Goal: Navigation & Orientation: Find specific page/section

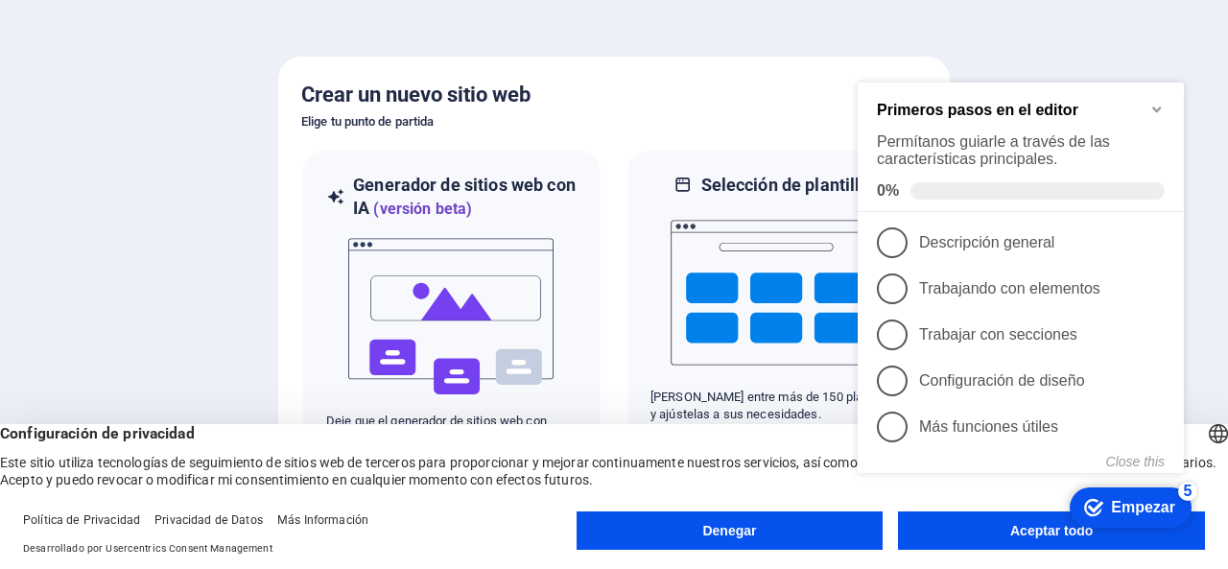
click at [990, 541] on button "Aceptar todo" at bounding box center [1051, 530] width 307 height 38
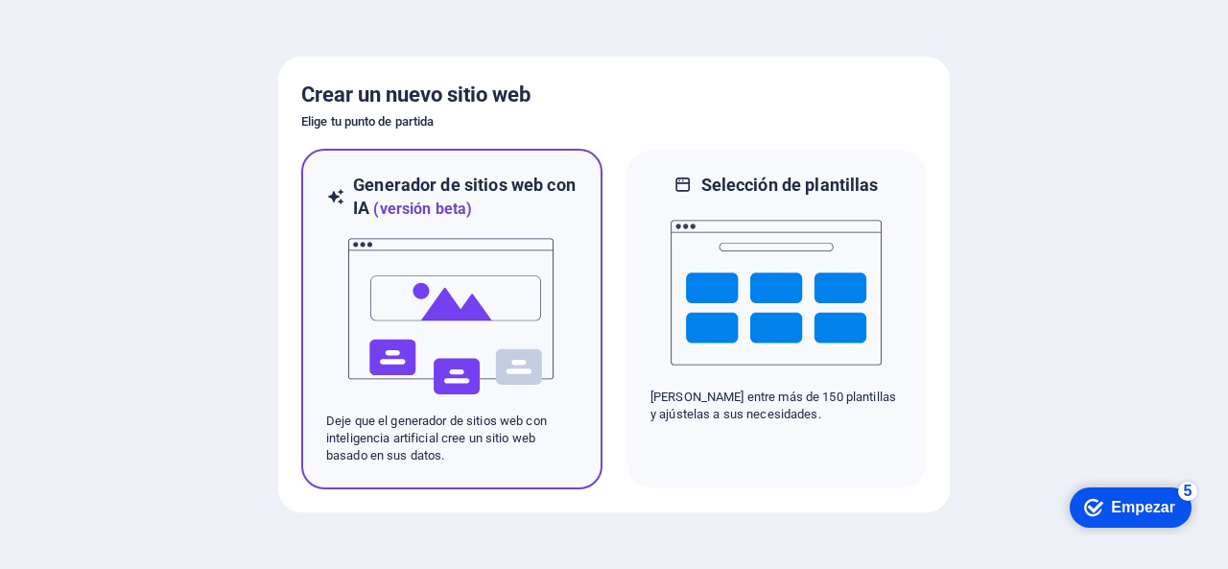
click at [452, 294] on img at bounding box center [451, 317] width 211 height 192
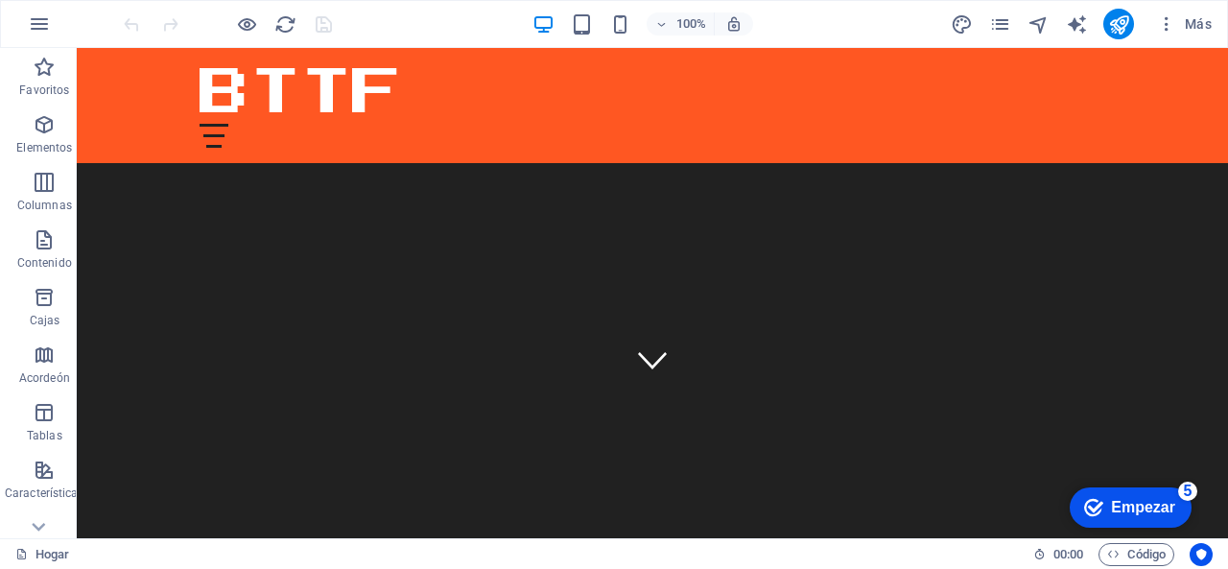
scroll to position [154, 0]
click at [1125, 504] on font "Empezar" at bounding box center [1143, 507] width 64 height 16
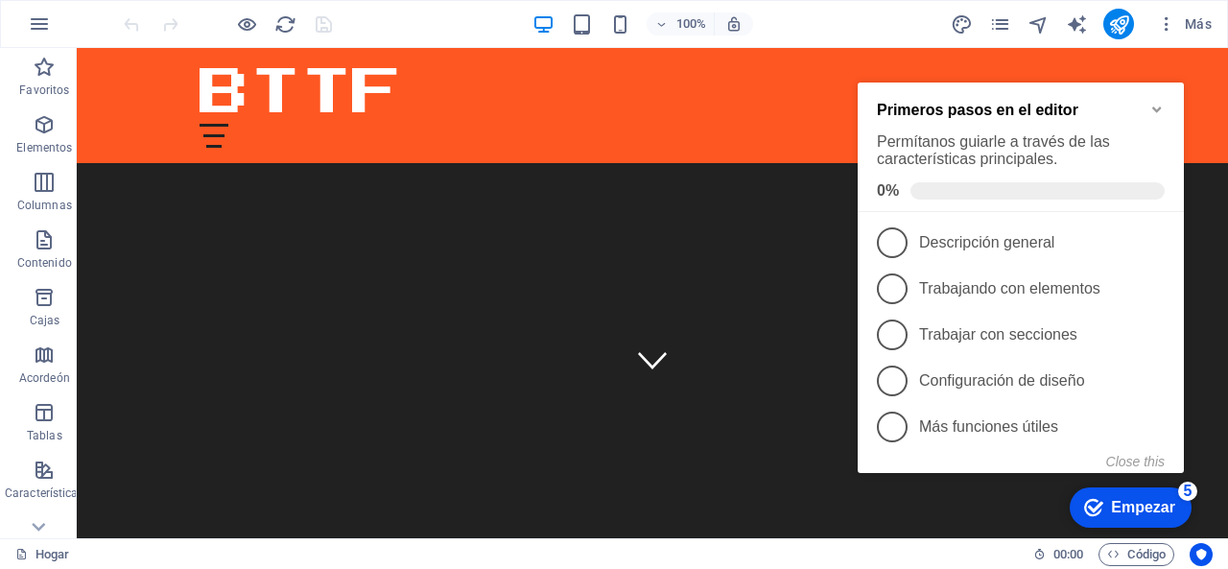
click at [1149, 499] on font "Empezar" at bounding box center [1143, 507] width 64 height 16
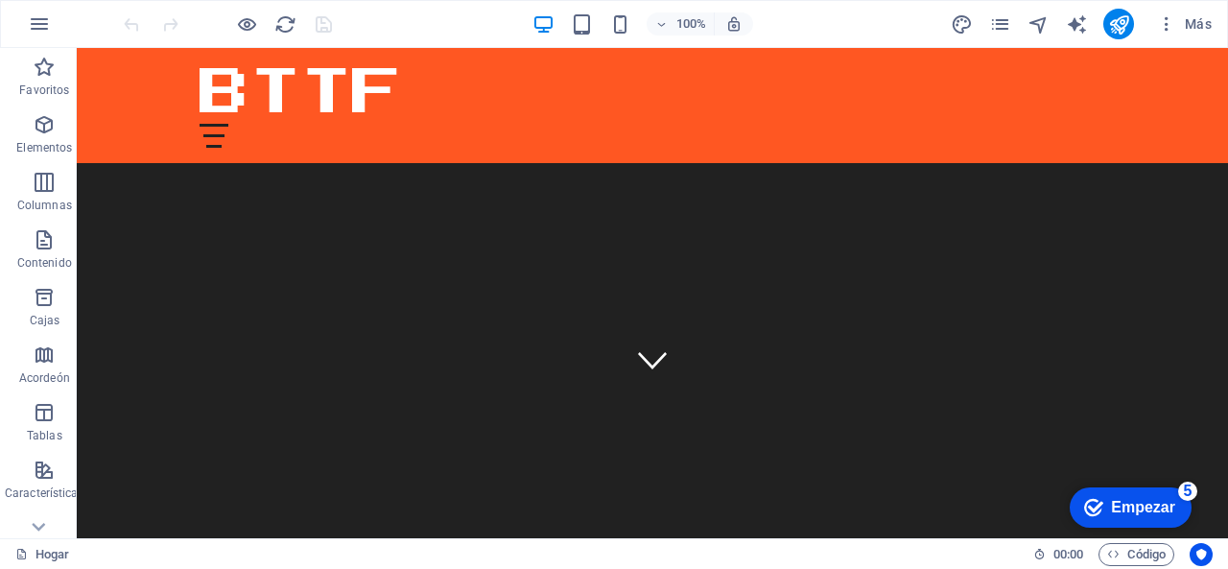
click at [40, 524] on icon at bounding box center [38, 526] width 27 height 27
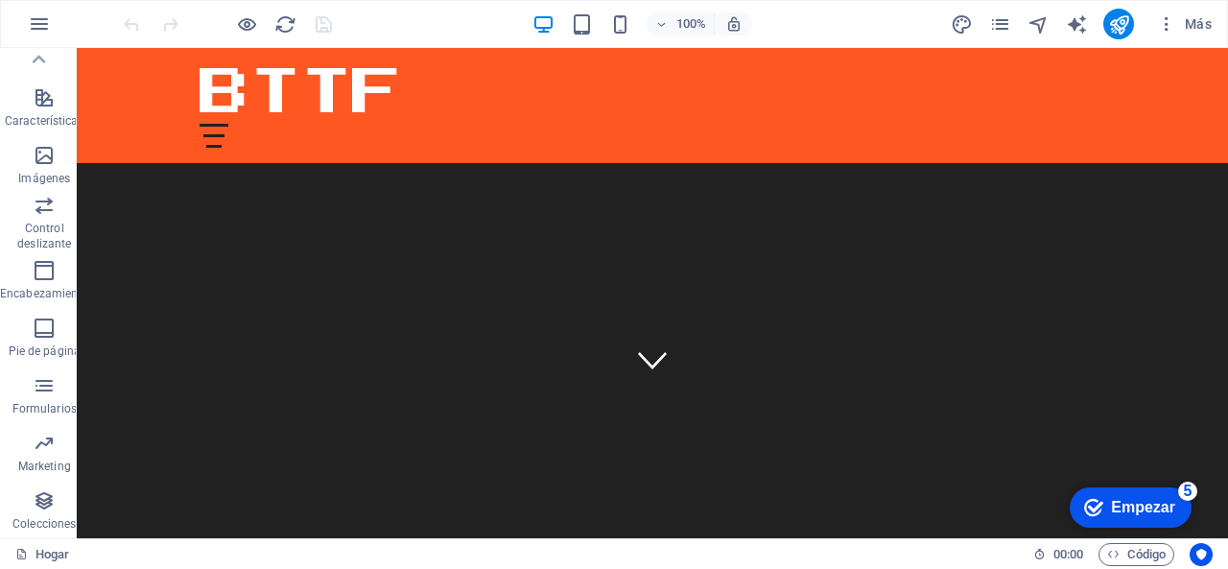
click at [40, 59] on icon at bounding box center [39, 59] width 13 height 9
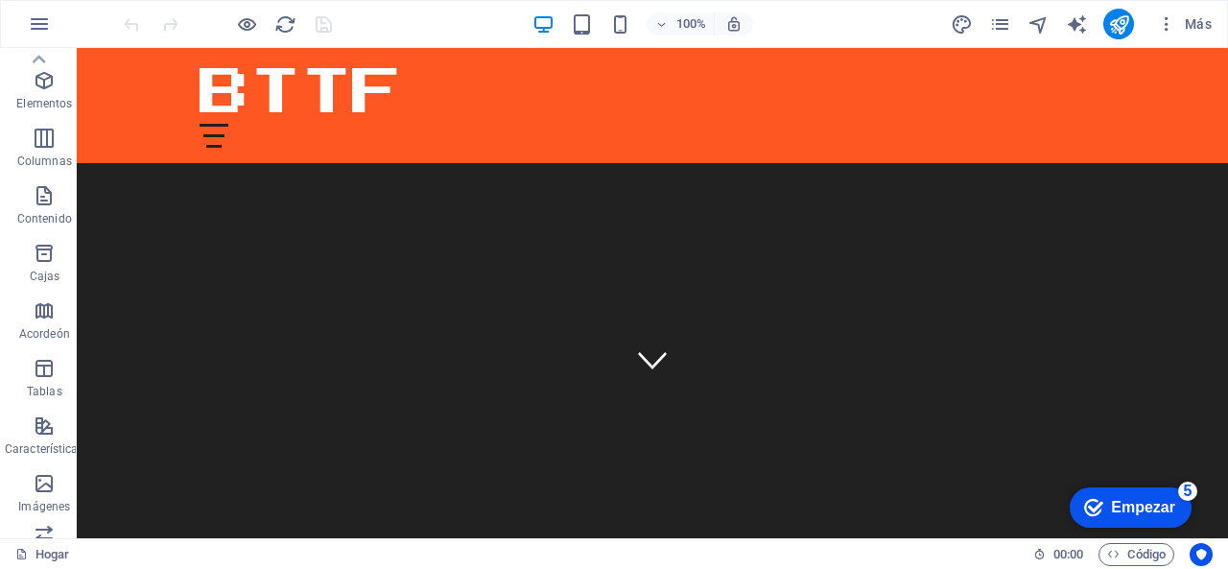
scroll to position [0, 0]
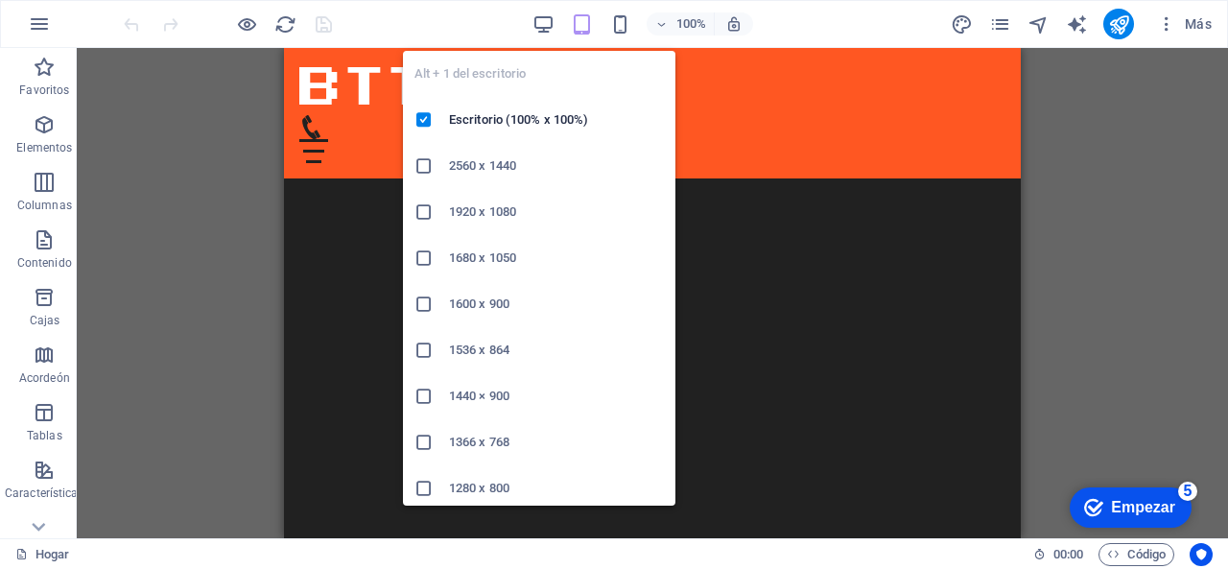
click at [549, 14] on icon "button" at bounding box center [543, 24] width 22 height 22
